Goal: Information Seeking & Learning: Learn about a topic

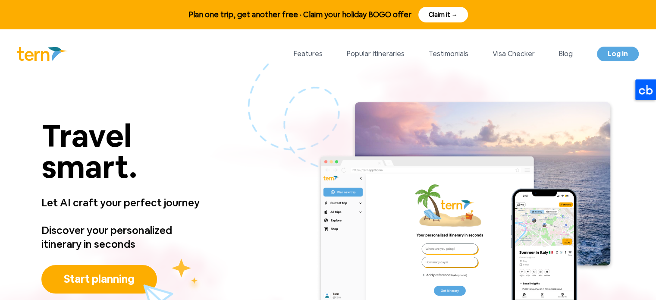
click at [181, 95] on div "Travel smart. Travel smart. Let AI craft your perfect journey Discover your per…" at bounding box center [328, 214] width 656 height 271
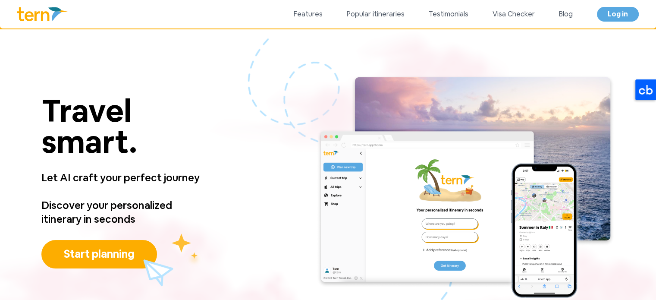
scroll to position [4041, 0]
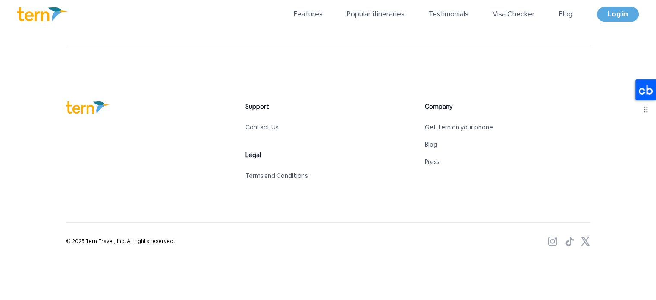
click at [647, 91] on icon at bounding box center [646, 89] width 14 height 9
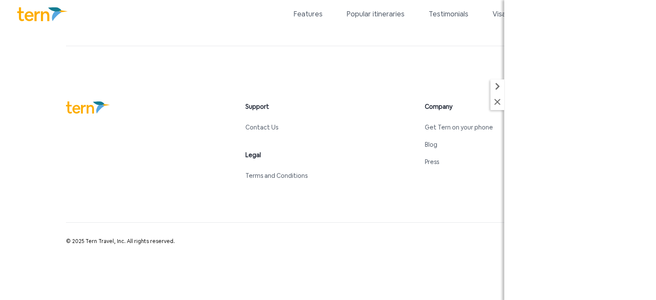
click at [179, 115] on div "Support Contact Us Legal Terms and Conditions Company Get Tern on your phone Bl…" at bounding box center [328, 140] width 525 height 79
click at [393, 223] on div "© 2025 Tern Travel, Inc. All rights reserved." at bounding box center [328, 234] width 525 height 23
click at [497, 84] on icon at bounding box center [497, 86] width 4 height 7
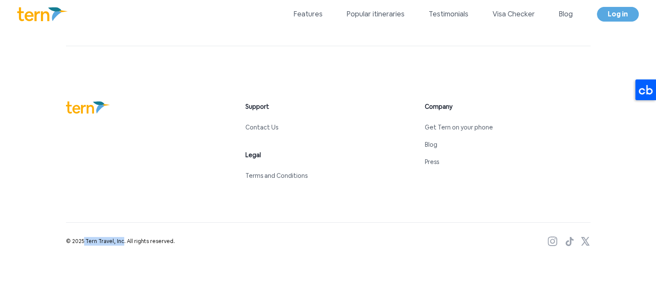
drag, startPoint x: 82, startPoint y: 240, endPoint x: 119, endPoint y: 238, distance: 36.7
click at [119, 238] on span "© 2025 Tern Travel, Inc. All rights reserved." at bounding box center [120, 241] width 109 height 9
click at [587, 238] on icon at bounding box center [585, 241] width 9 height 9
click at [649, 88] on icon at bounding box center [646, 89] width 14 height 9
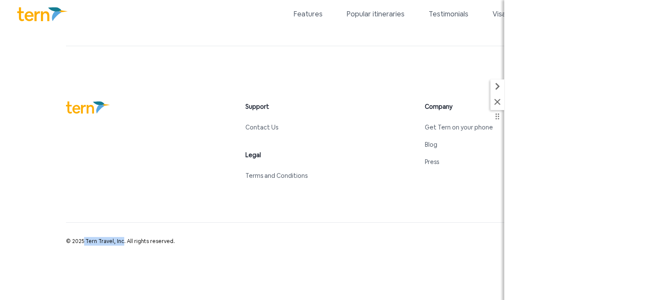
click at [499, 84] on icon at bounding box center [498, 86] width 14 height 14
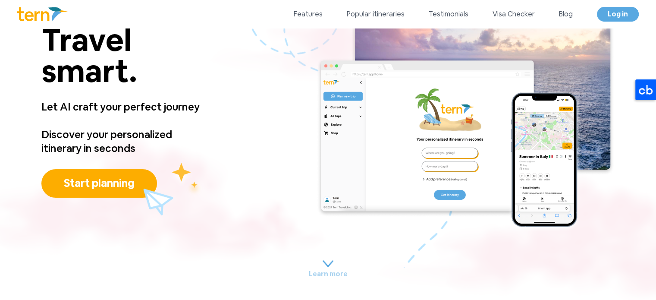
scroll to position [0, 0]
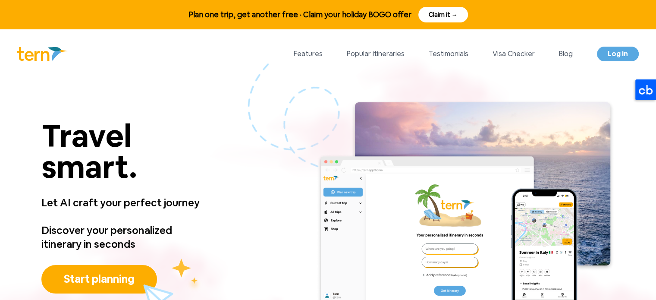
drag, startPoint x: 21, startPoint y: 44, endPoint x: 83, endPoint y: 44, distance: 61.7
click at [83, 44] on div "Features Popular itineraries Testimonials Visa Checker Blog Log in Log in Open …" at bounding box center [328, 53] width 656 height 49
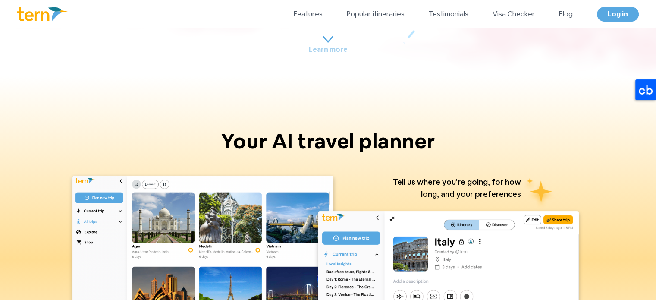
click at [37, 202] on div "AI ensures that every itinerary is perfectly suited to your tastes Tell us wher…" at bounding box center [328, 273] width 615 height 230
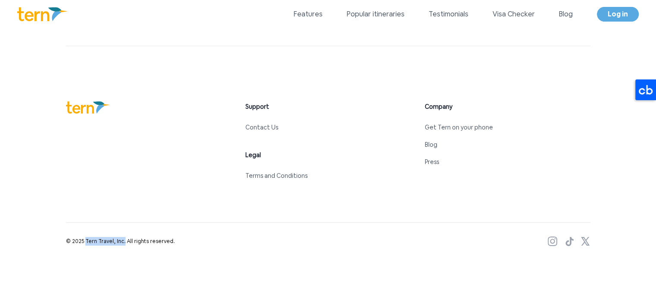
drag, startPoint x: 84, startPoint y: 240, endPoint x: 120, endPoint y: 243, distance: 36.8
click at [120, 243] on span "© 2025 Tern Travel, Inc. All rights reserved." at bounding box center [120, 241] width 109 height 9
copy span "Tern Travel, Inc."
click at [267, 126] on link "Contact Us" at bounding box center [262, 127] width 33 height 8
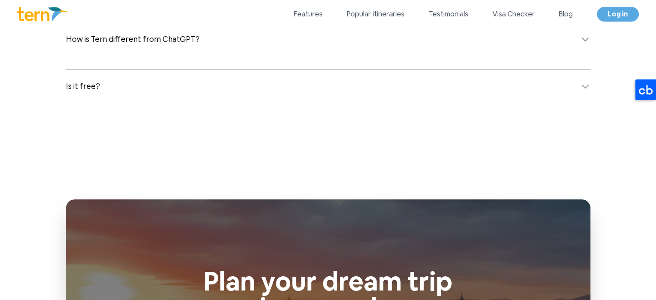
scroll to position [3437, 0]
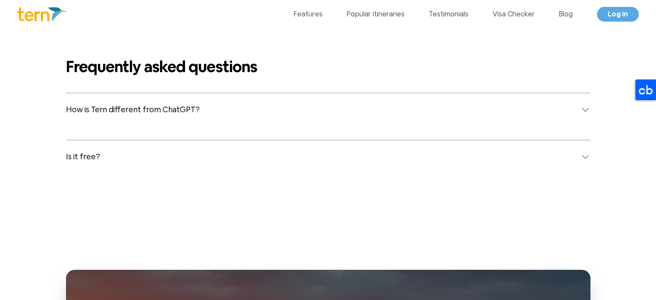
click at [504, 117] on button "How is Tern different from ChatGPT?" at bounding box center [328, 109] width 525 height 33
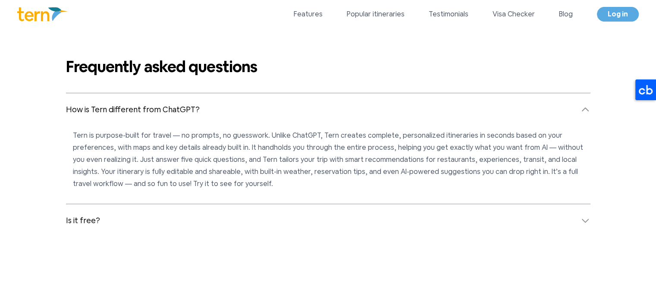
click at [479, 106] on button "How is Tern different from ChatGPT?" at bounding box center [328, 109] width 525 height 33
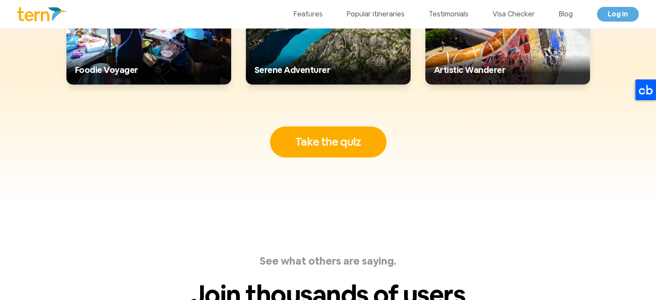
scroll to position [2790, 0]
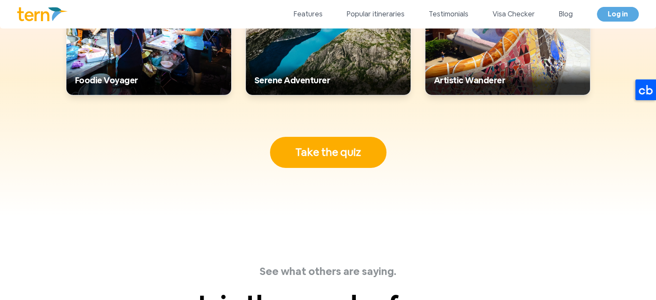
click at [0, 163] on div "Tern works best when we know your vibe. What's your travel personality? Get per…" at bounding box center [328, 8] width 656 height 415
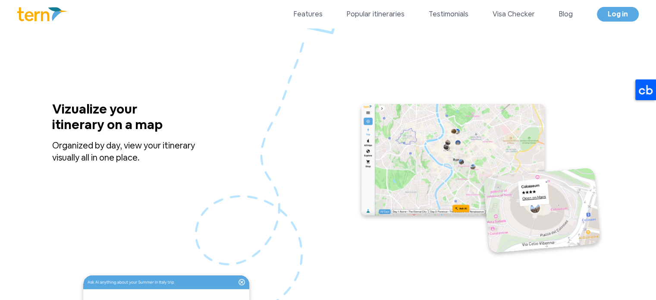
scroll to position [777, 0]
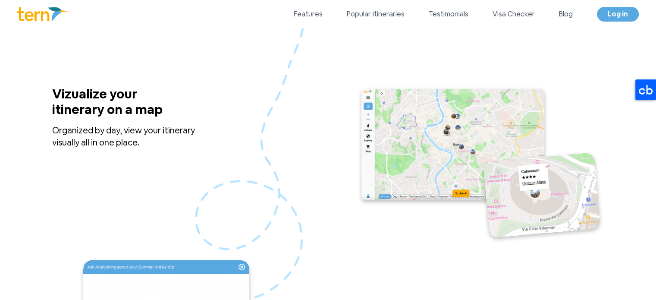
click at [125, 177] on div "Vizualize your itinerary on a map Organized by day, view your itinerary visuall…" at bounding box center [135, 164] width 166 height 157
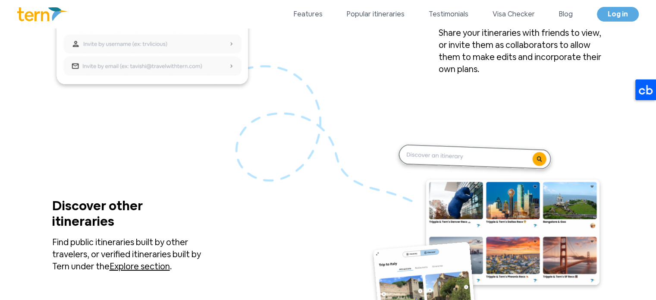
scroll to position [1409, 0]
